Goal: Information Seeking & Learning: Learn about a topic

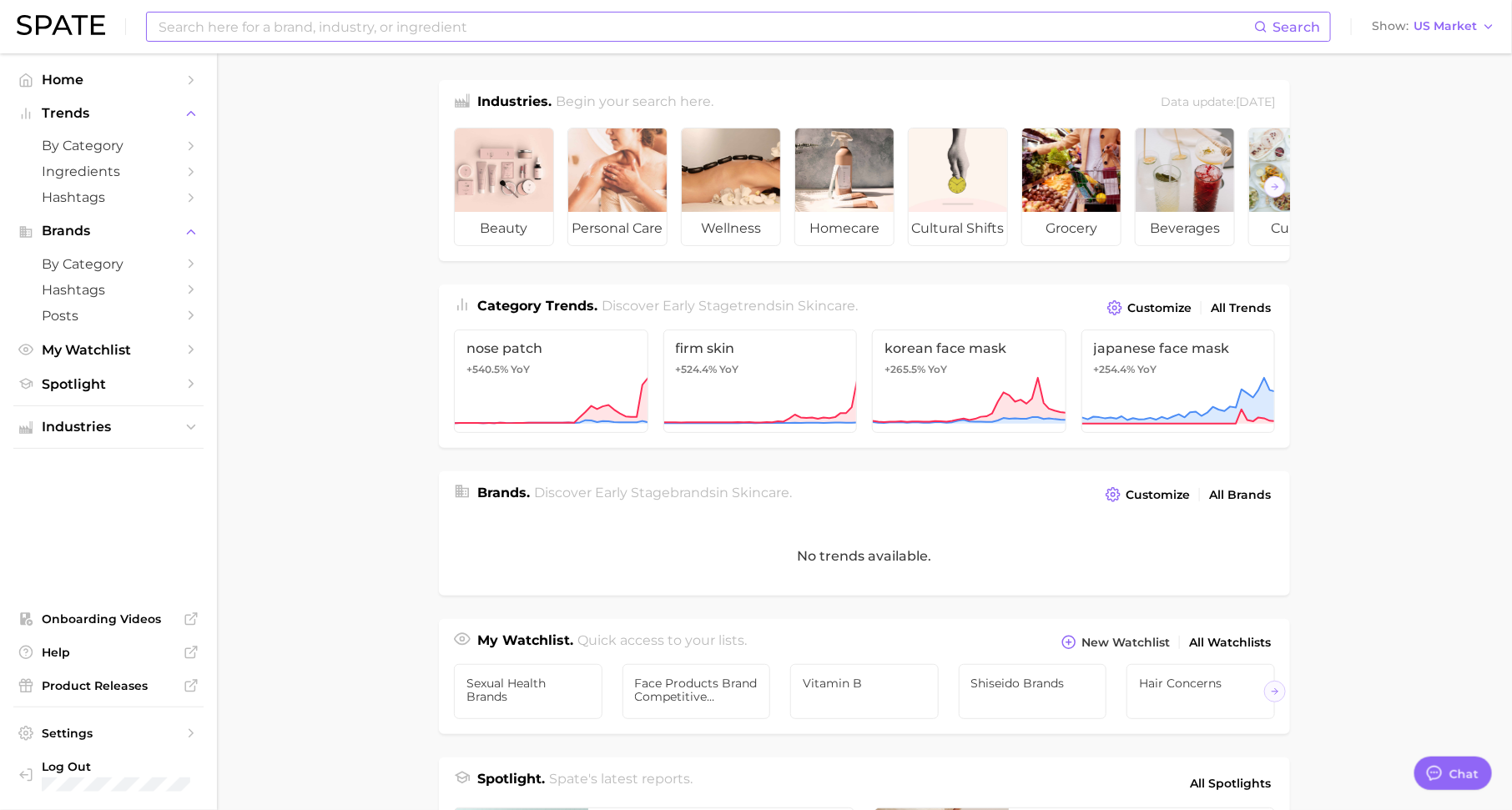
click at [495, 26] on input at bounding box center [705, 26] width 1098 height 28
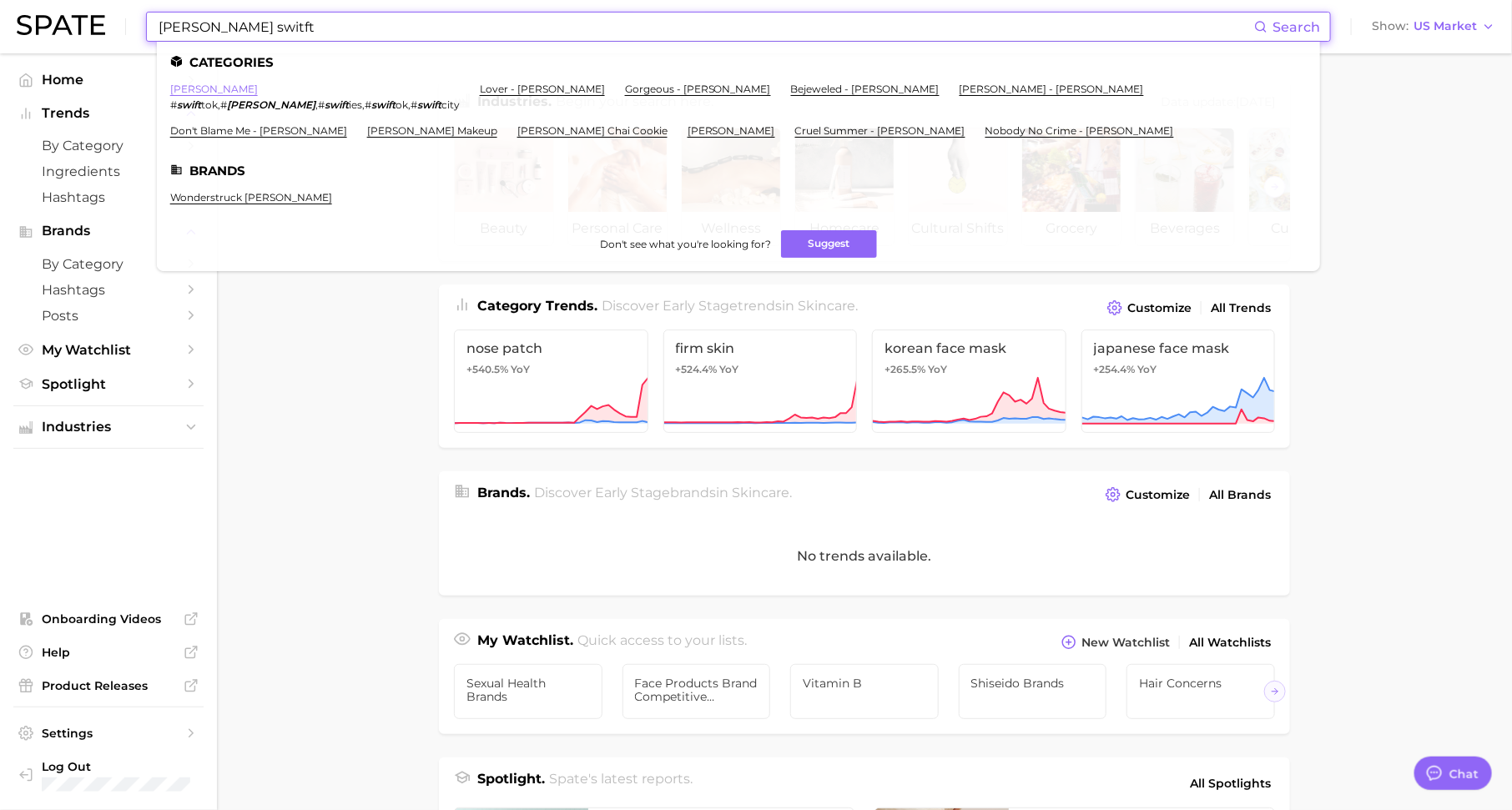
type input "[PERSON_NAME] switft"
click at [187, 87] on link "taylor swift" at bounding box center [214, 88] width 88 height 13
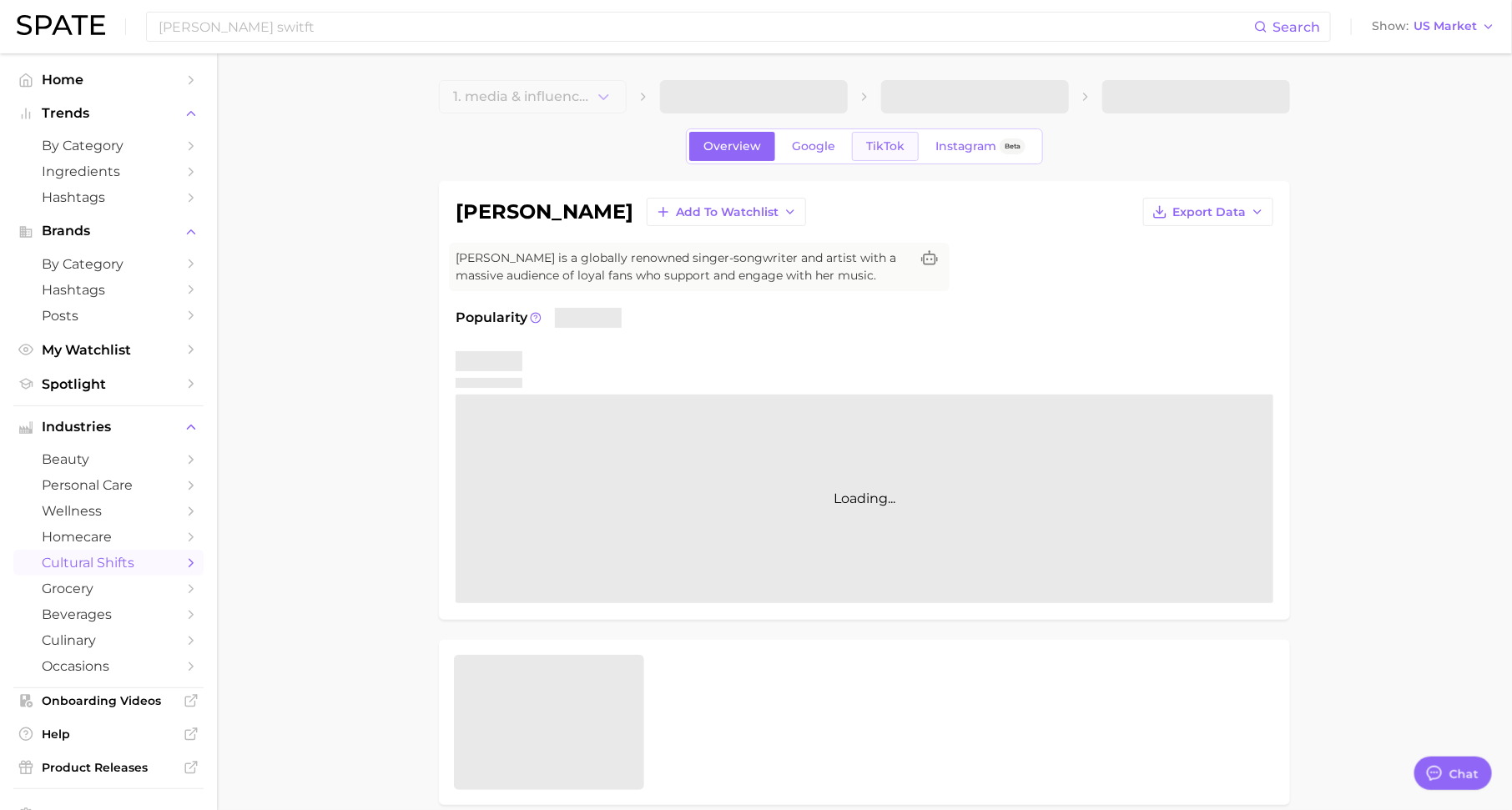
click at [860, 158] on link "TikTok" at bounding box center [885, 147] width 67 height 29
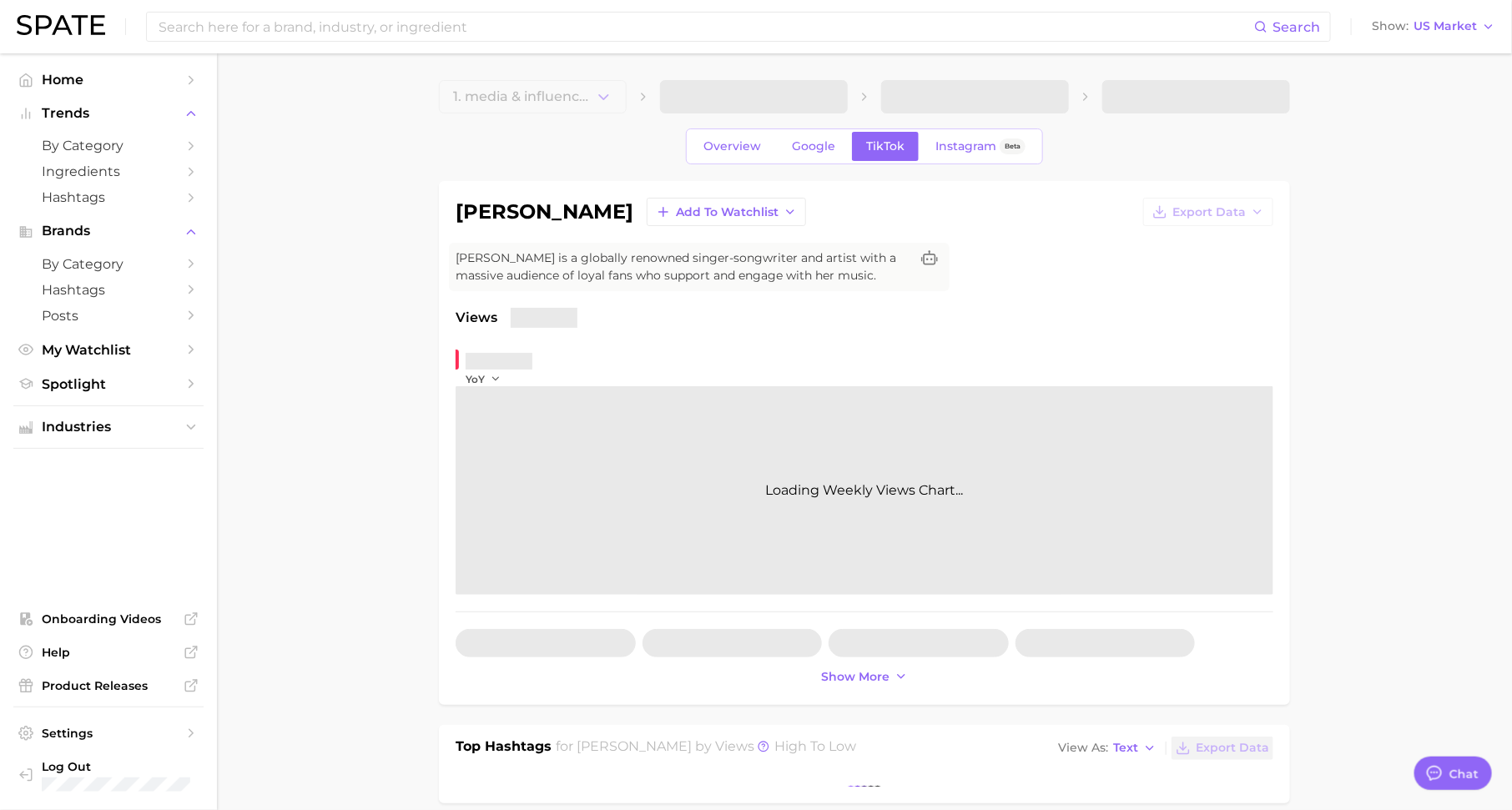
type textarea "x"
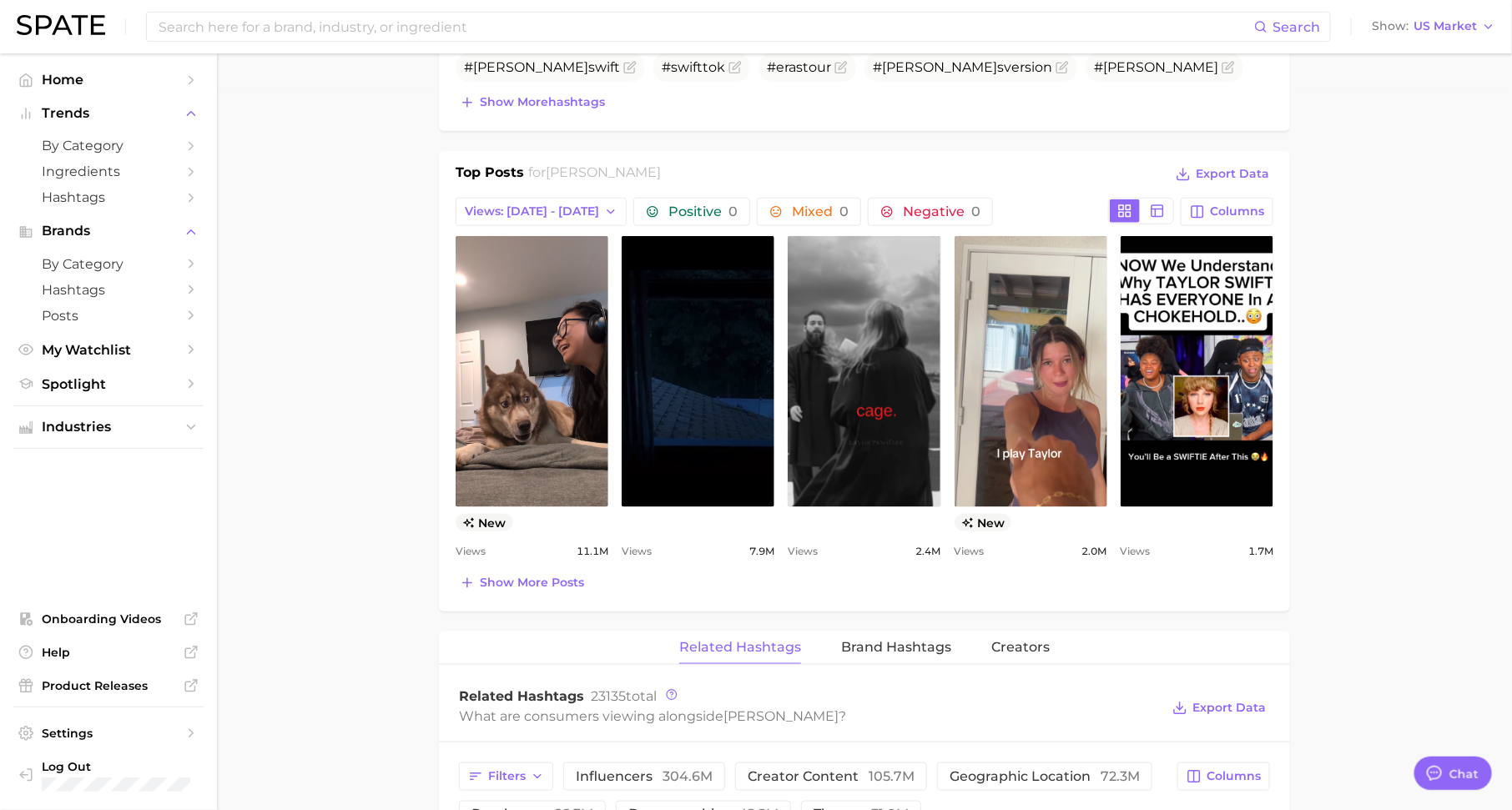
scroll to position [719, 0]
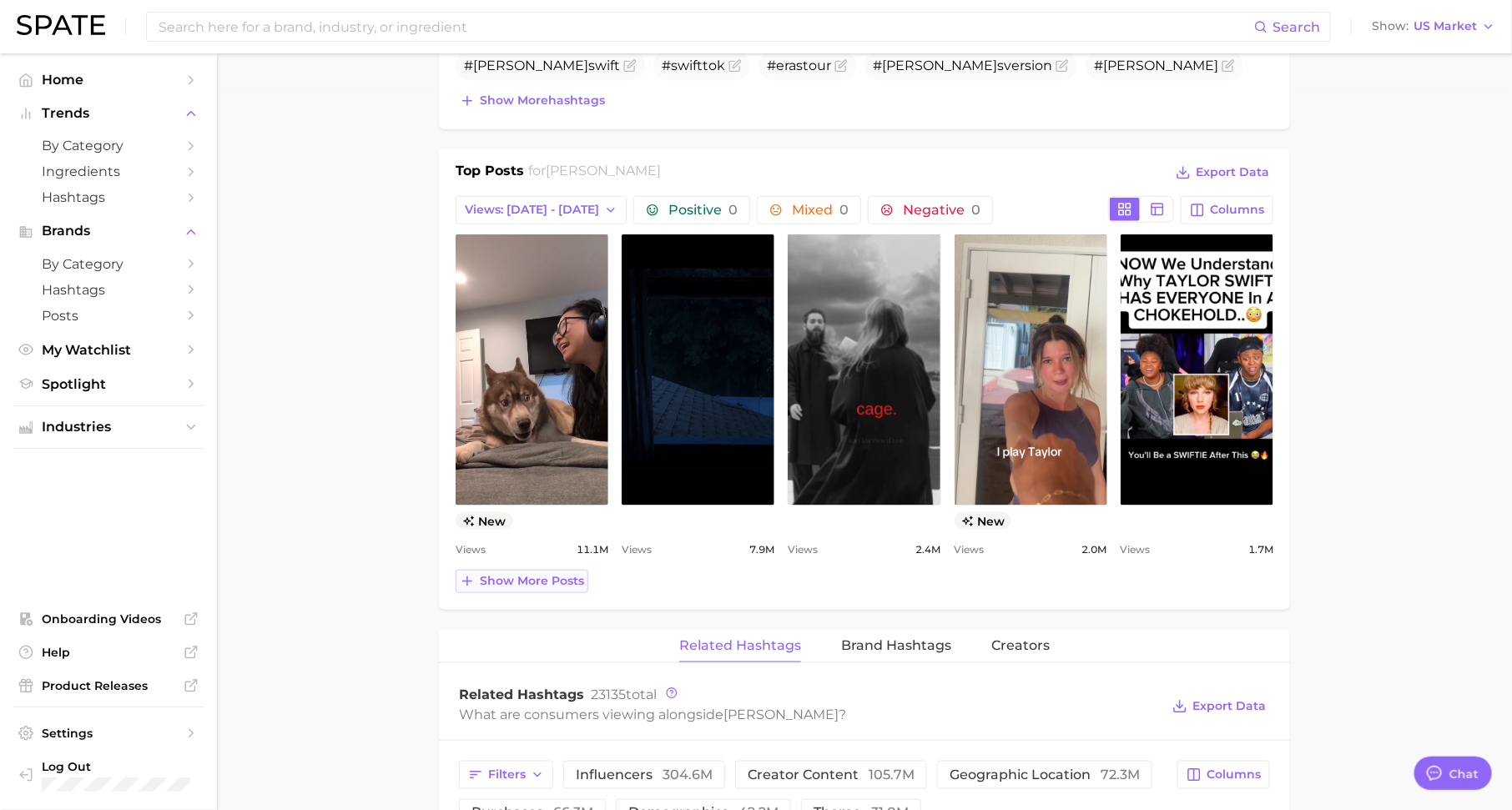
click at [534, 574] on span "Show more posts" at bounding box center [531, 581] width 104 height 15
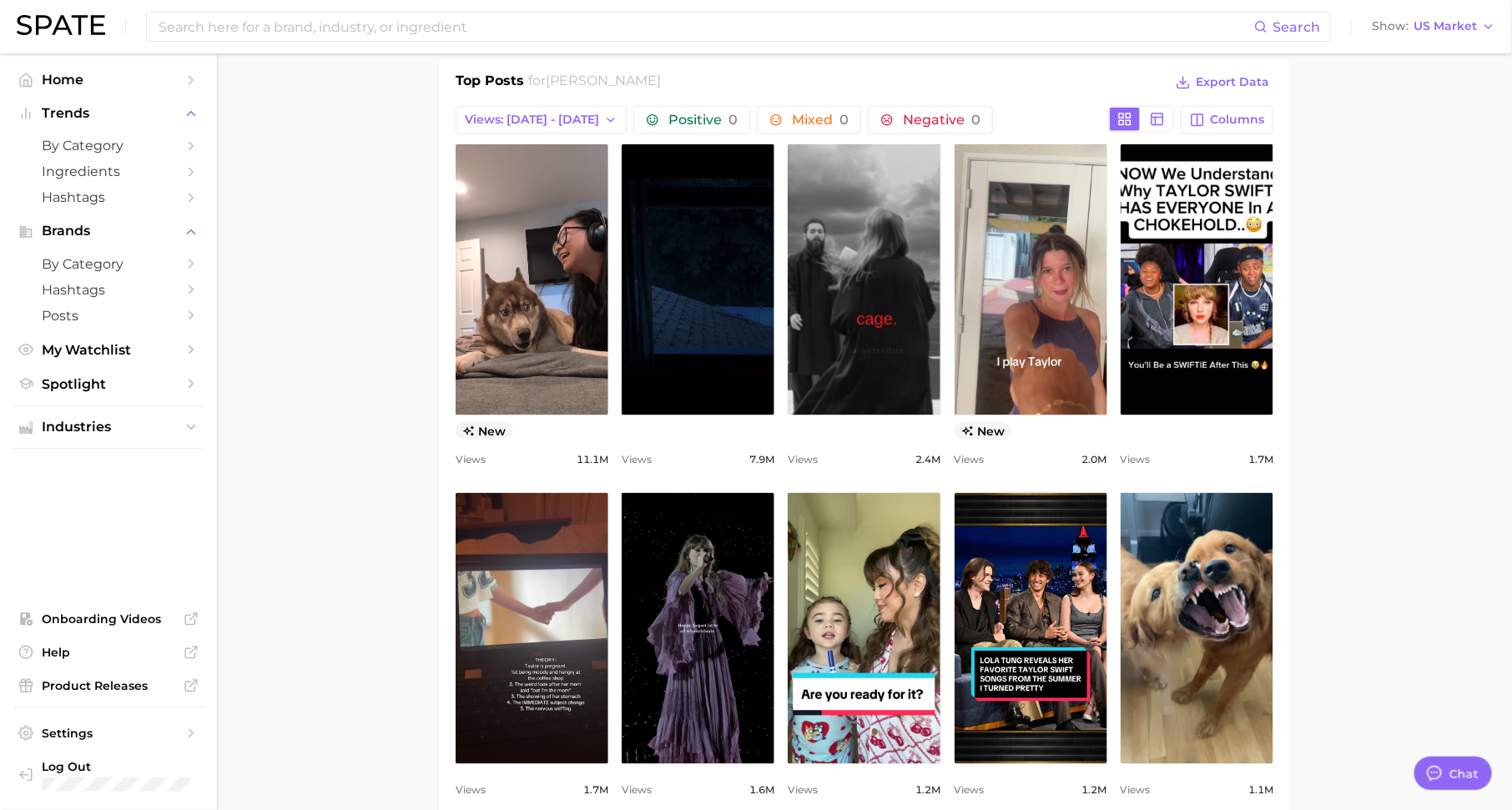
scroll to position [810, 0]
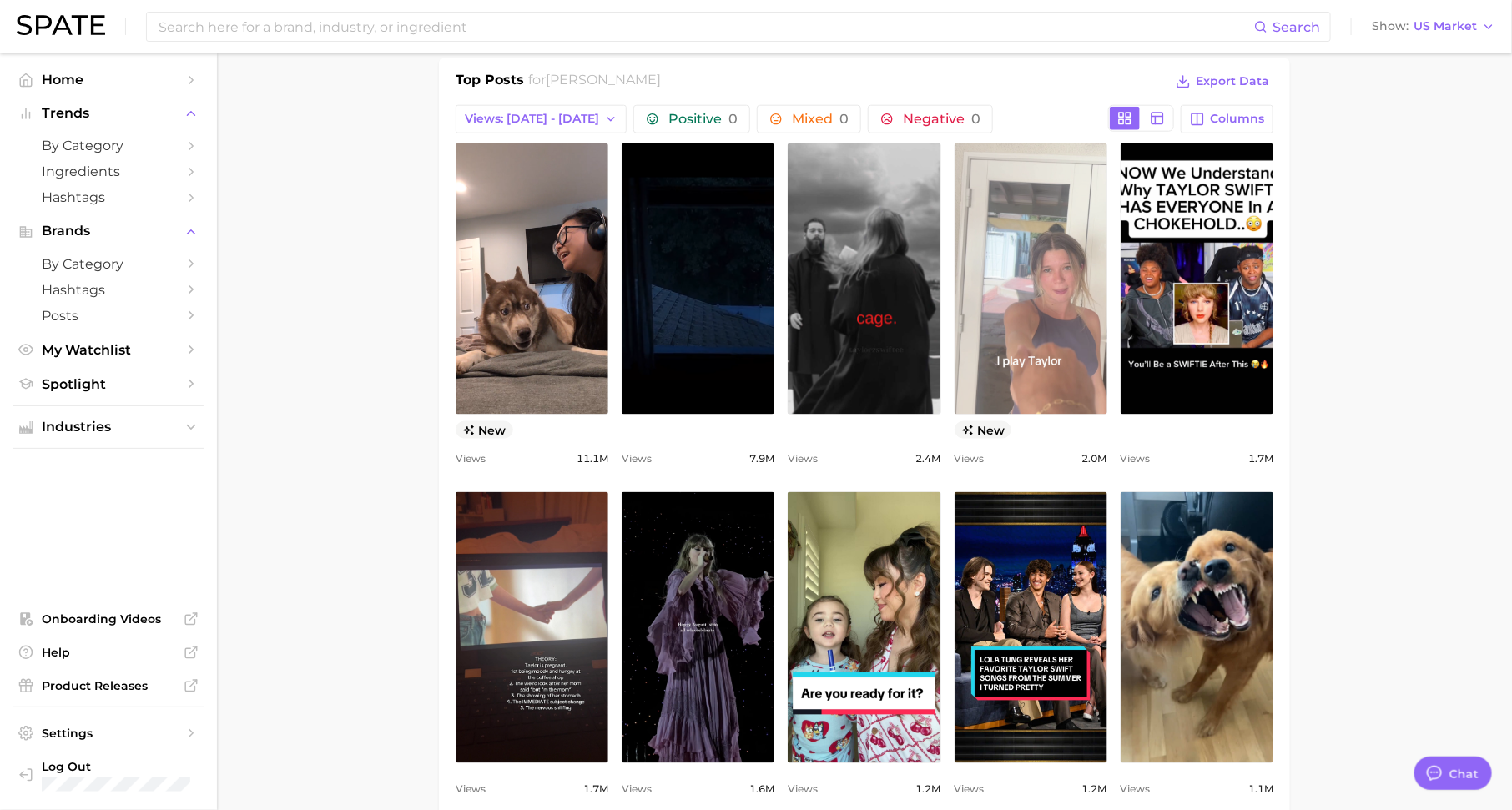
click at [1023, 356] on link "view post on TikTok" at bounding box center [1030, 279] width 153 height 271
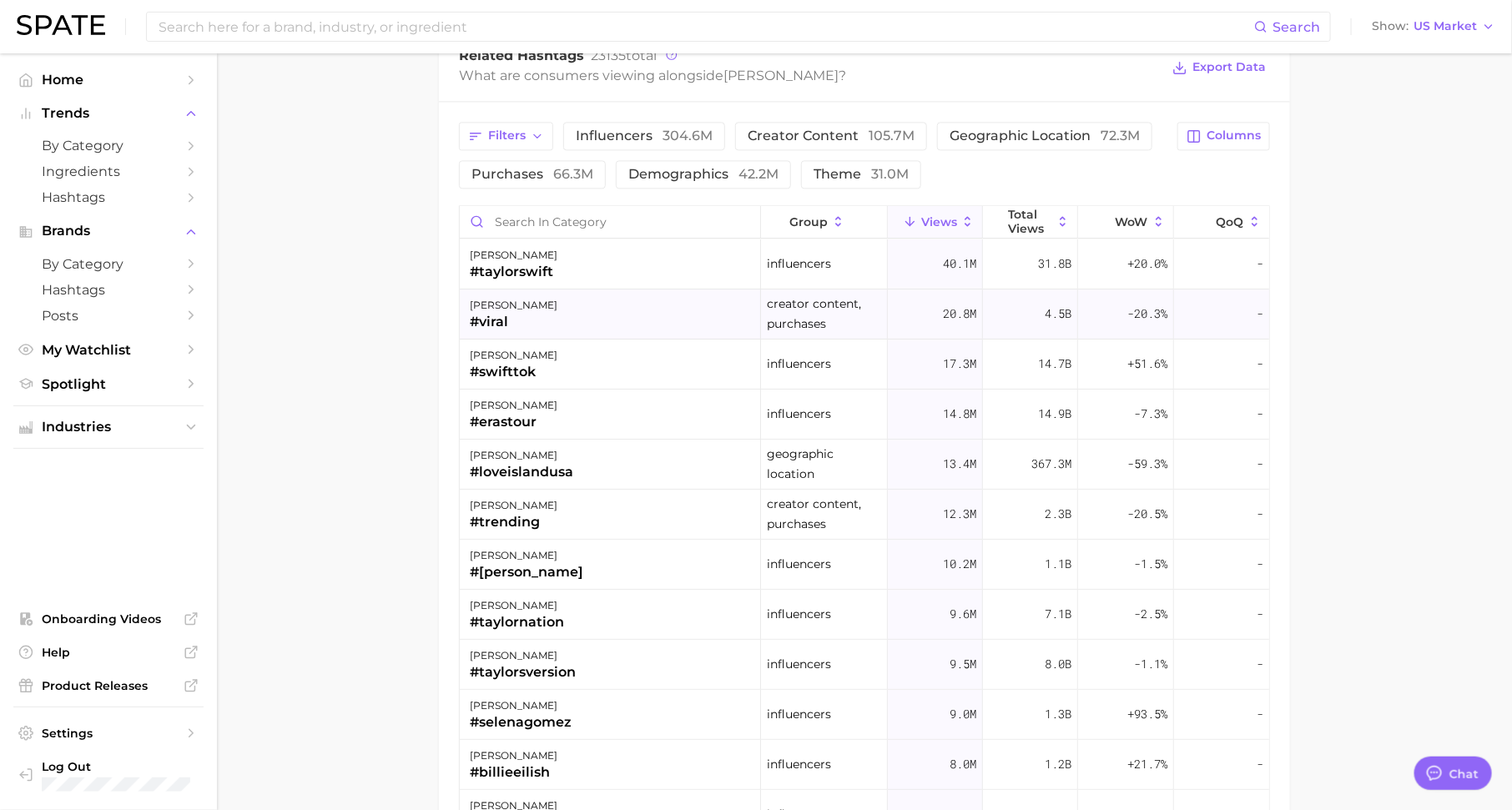
scroll to position [0, 0]
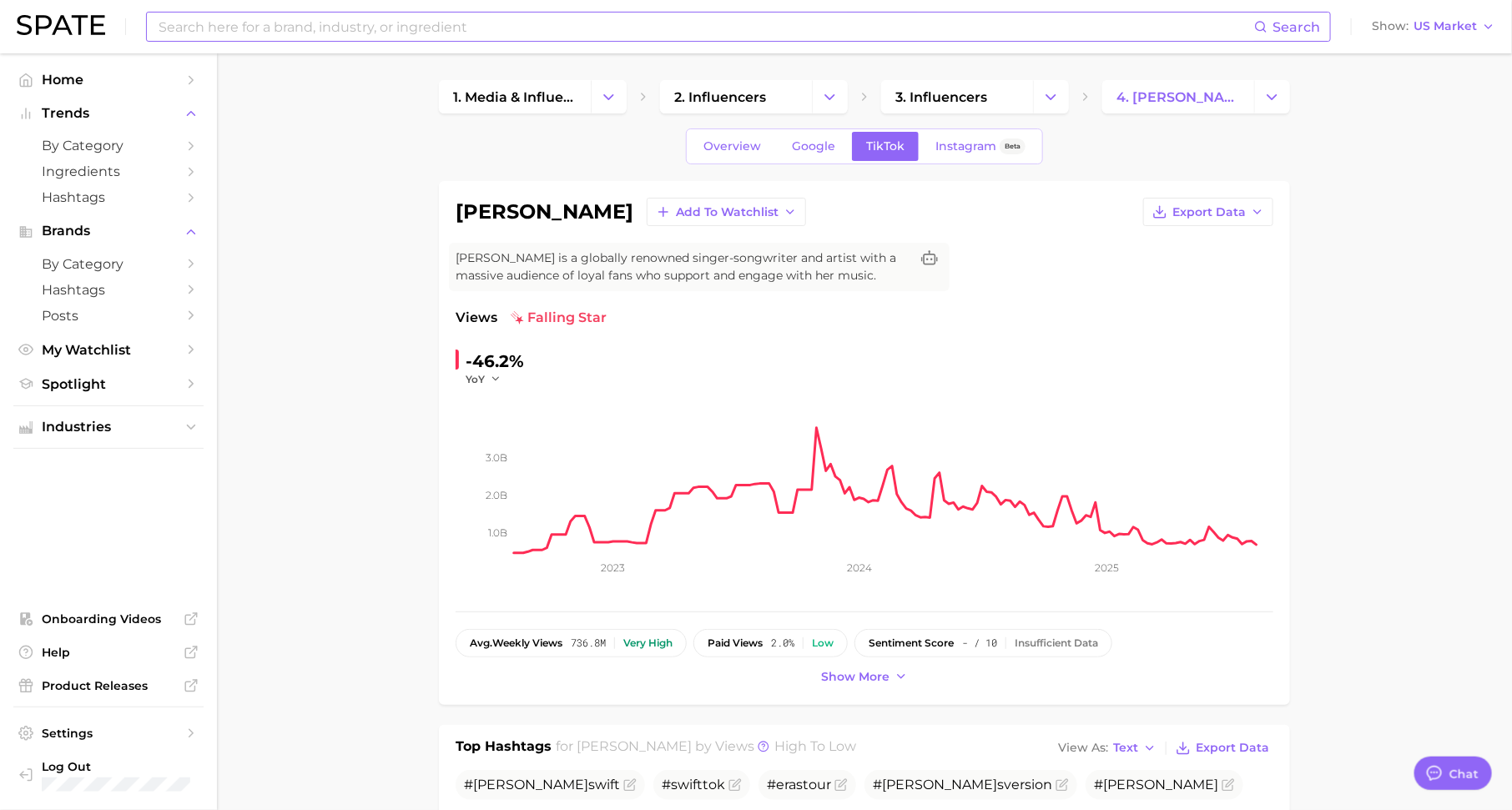
click at [487, 21] on input at bounding box center [705, 26] width 1098 height 28
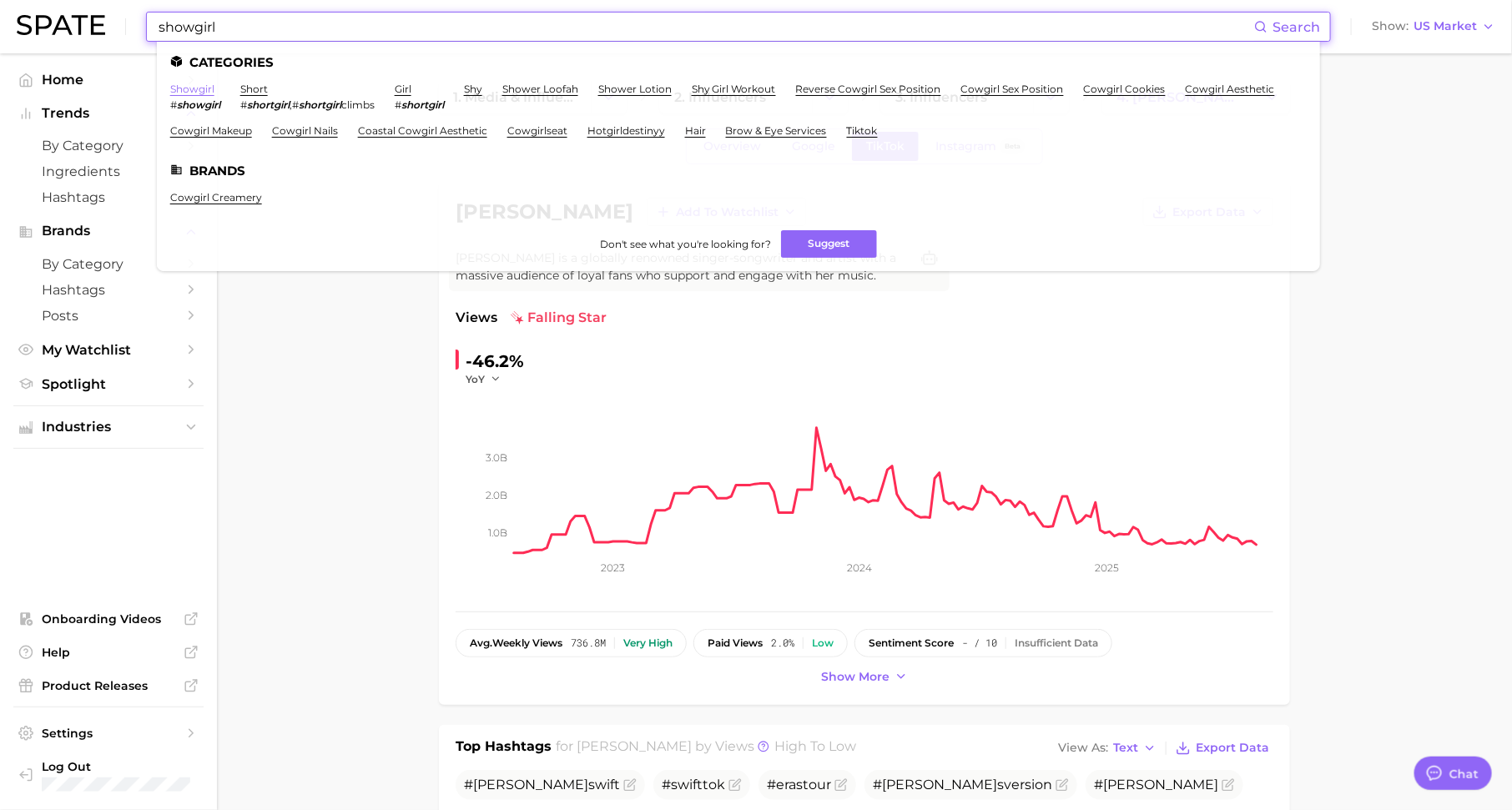
type input "showgirl"
click at [191, 91] on link "showgirl" at bounding box center [192, 88] width 44 height 13
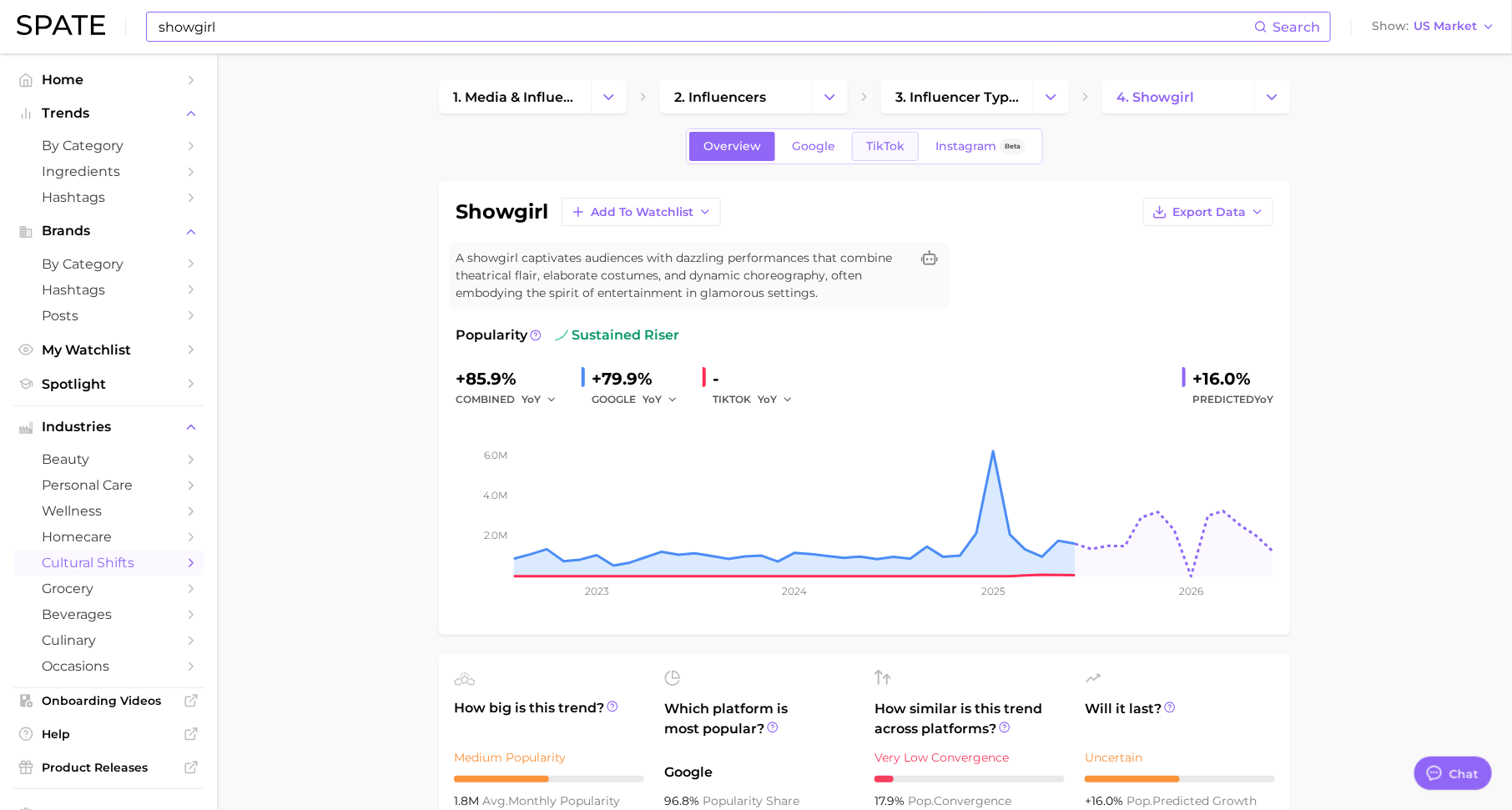
click at [877, 144] on span "TikTok" at bounding box center [884, 146] width 38 height 15
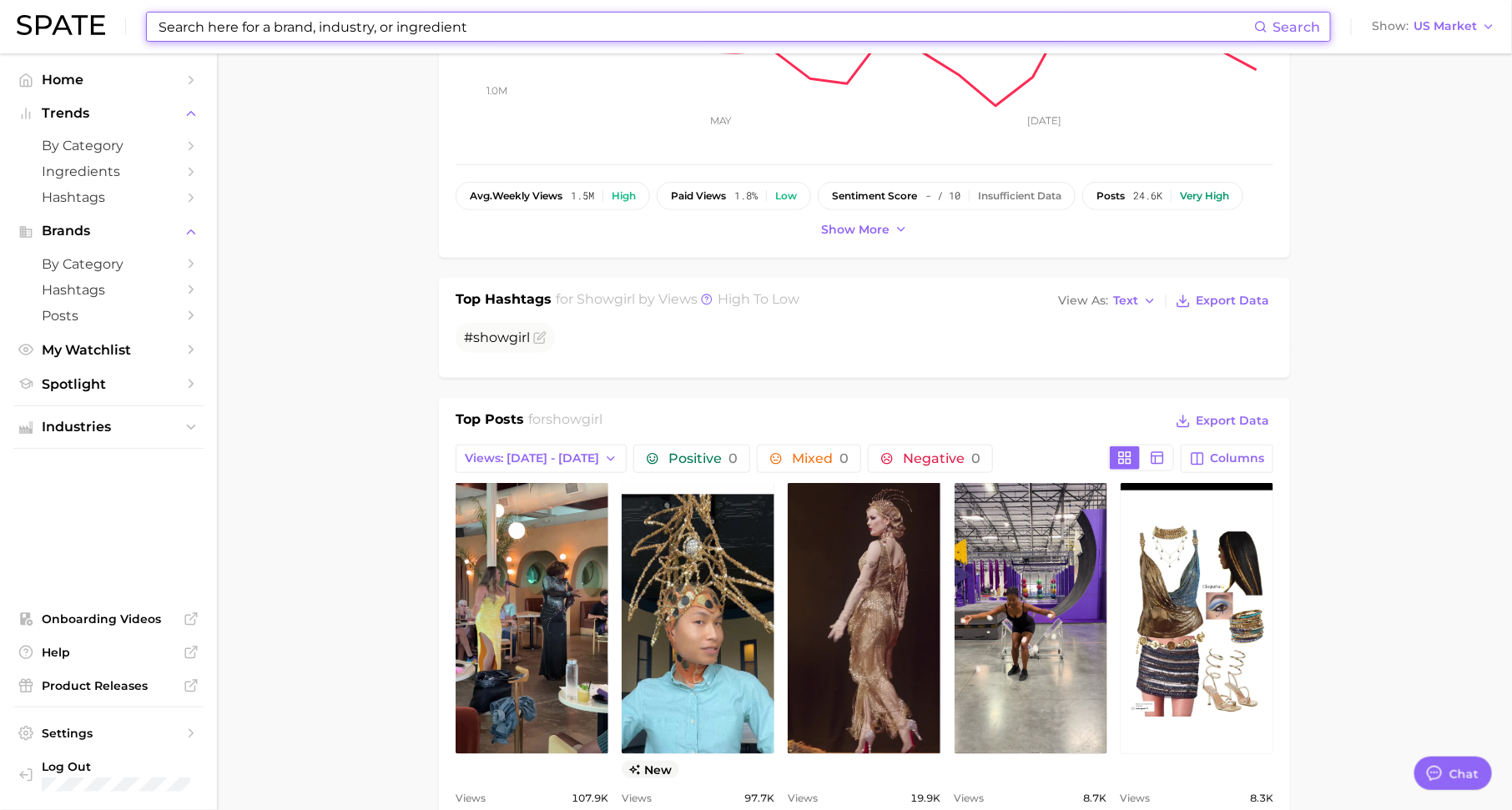
type textarea "x"
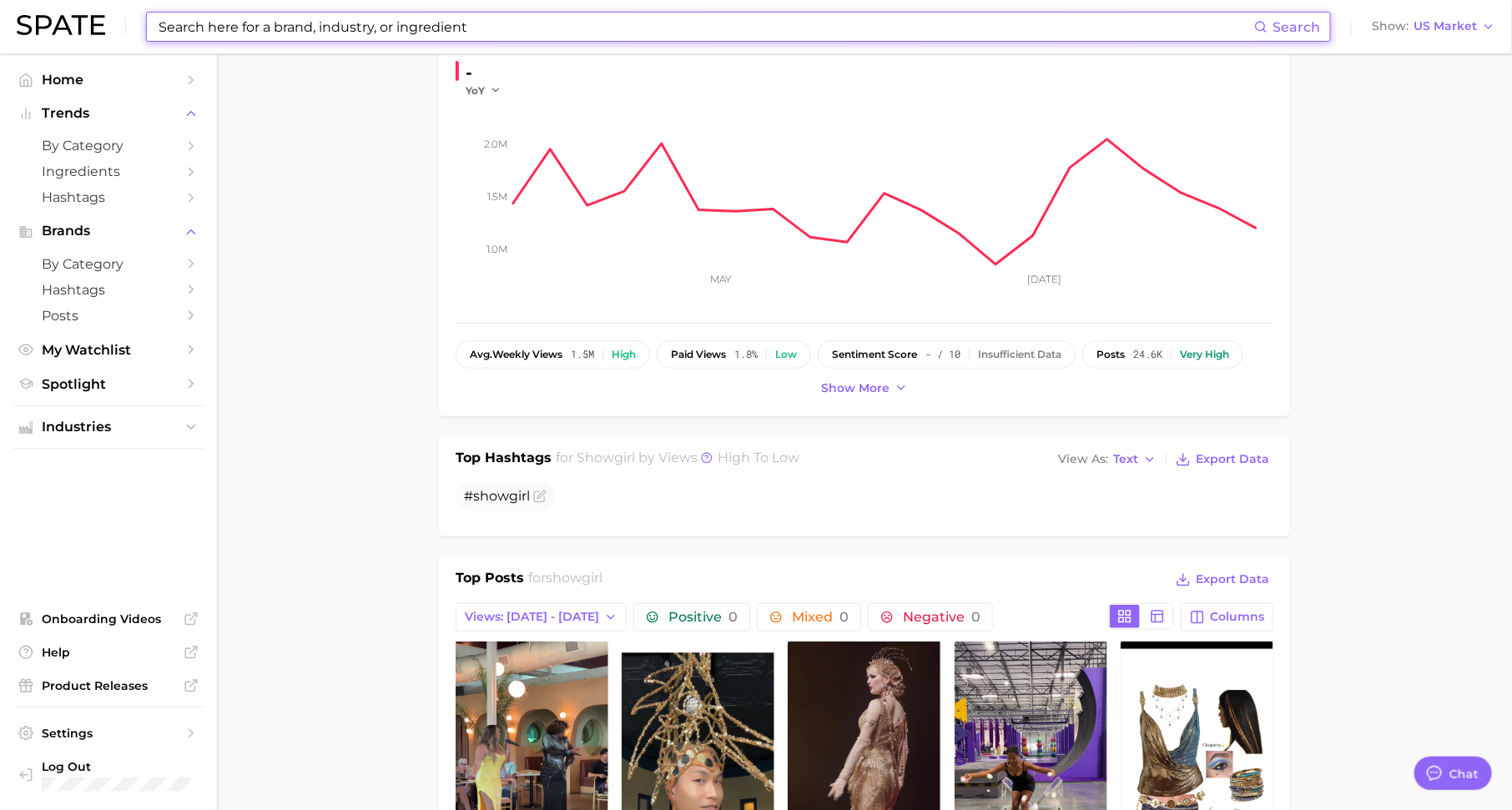
scroll to position [54, 0]
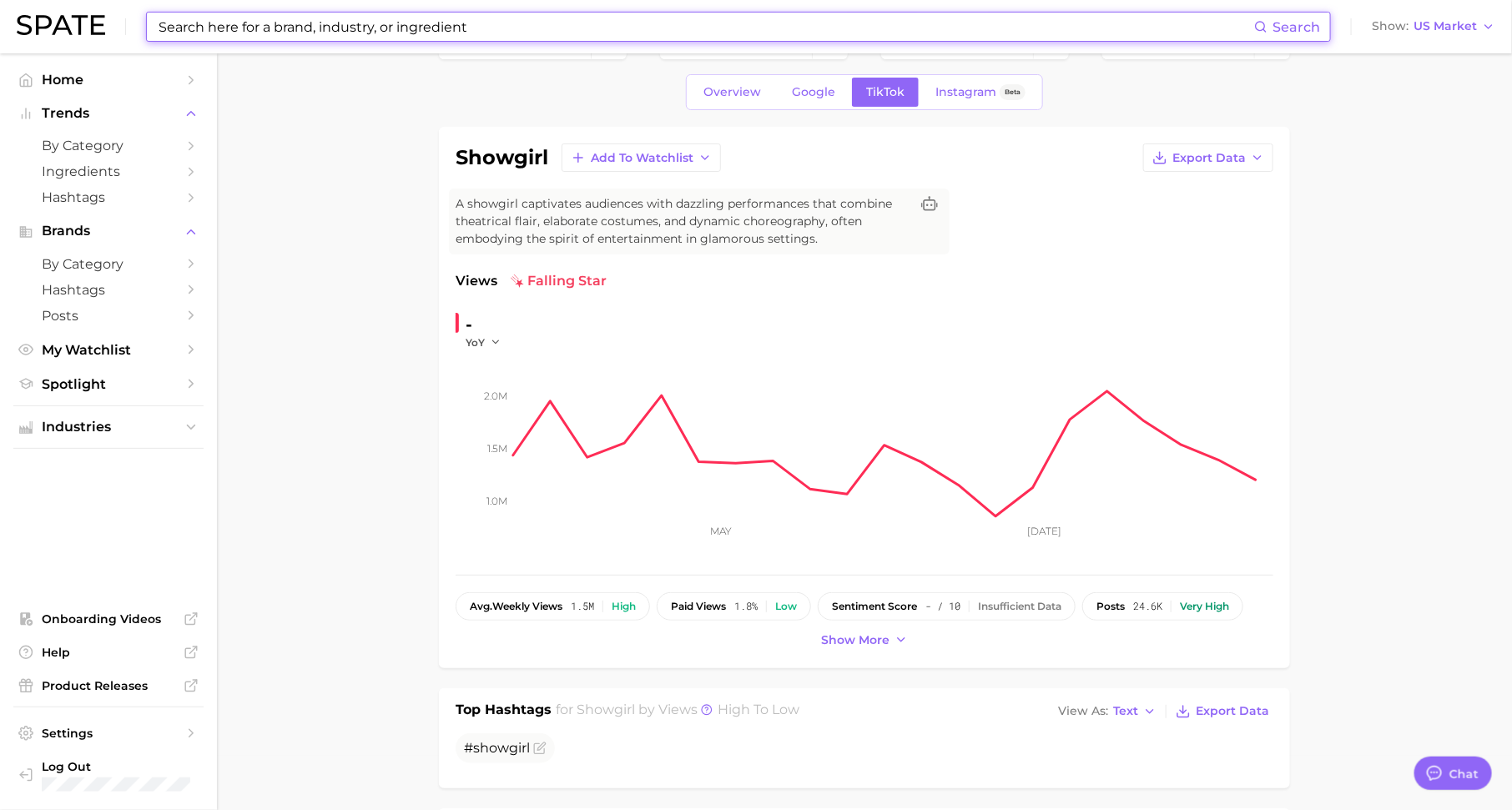
click at [561, 20] on input at bounding box center [705, 26] width 1098 height 28
